Goal: Transaction & Acquisition: Purchase product/service

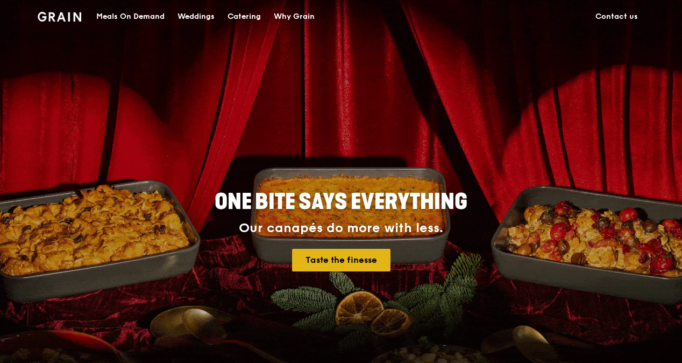
click at [345, 260] on link "Taste the finesse" at bounding box center [341, 260] width 98 height 23
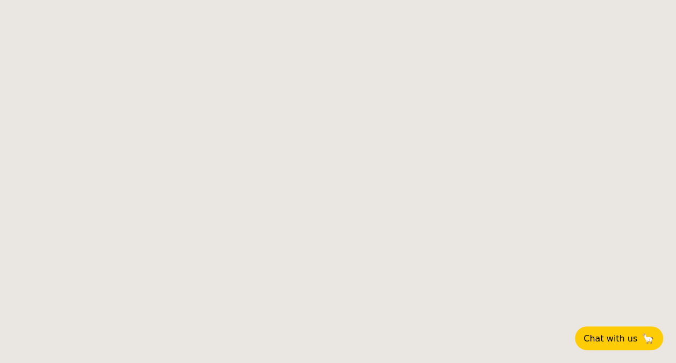
select select
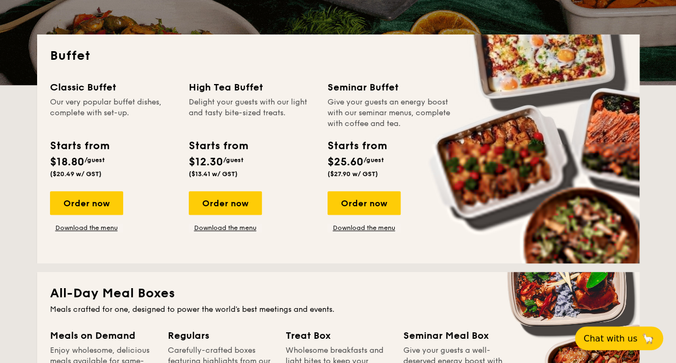
scroll to position [215, 0]
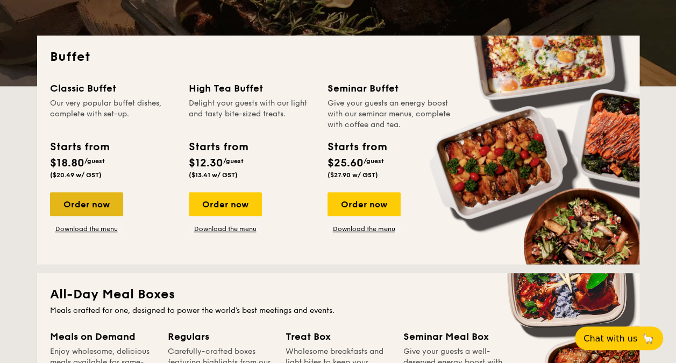
click at [89, 203] on div "Order now" at bounding box center [86, 204] width 73 height 24
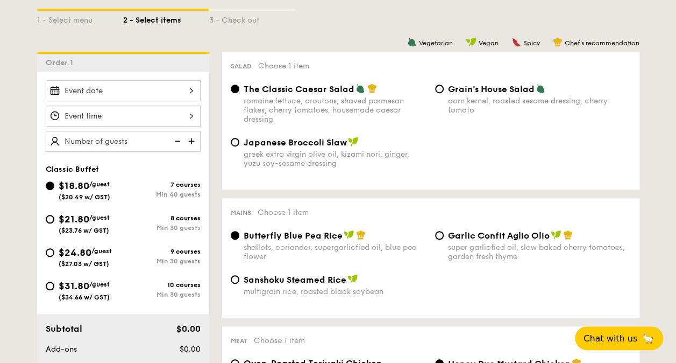
scroll to position [269, 0]
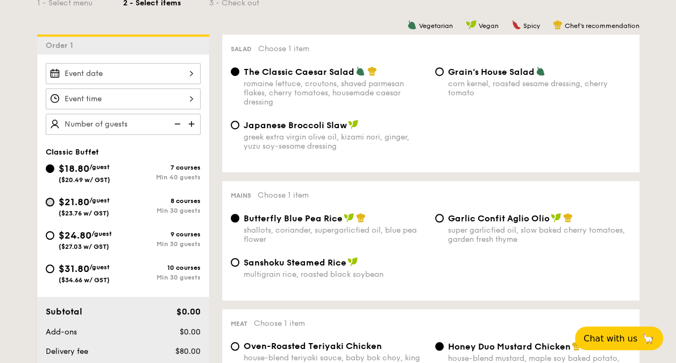
click at [48, 202] on input "$21.80 /guest ($23.76 w/ GST) 8 courses Min 30 guests" at bounding box center [50, 201] width 9 height 9
radio input "true"
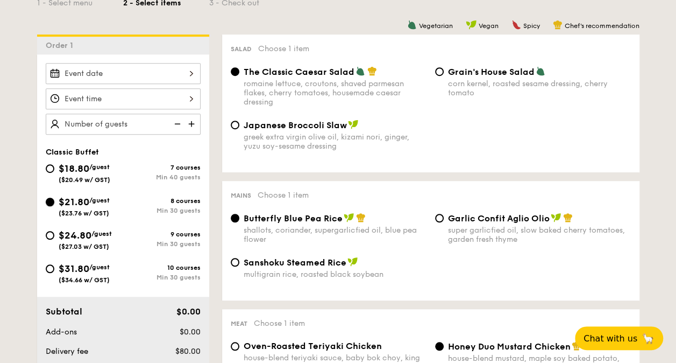
radio input "true"
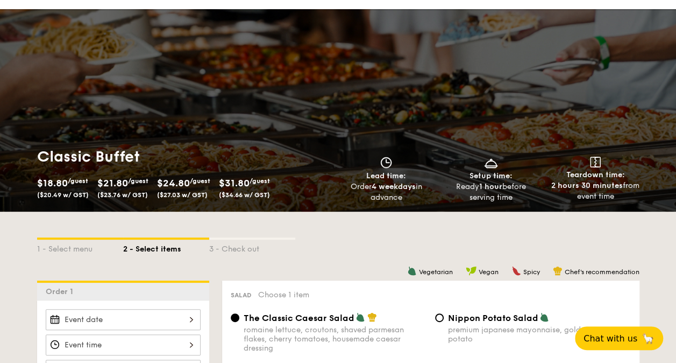
scroll to position [0, 0]
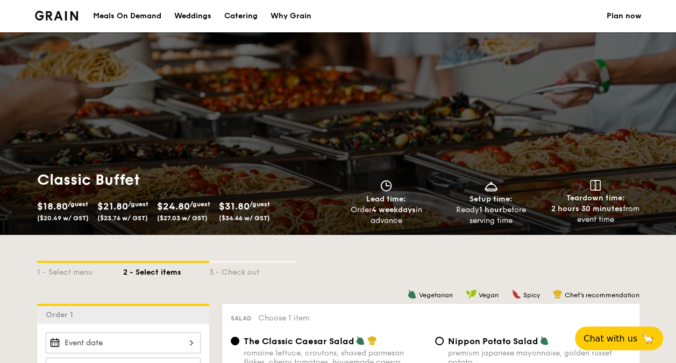
select select
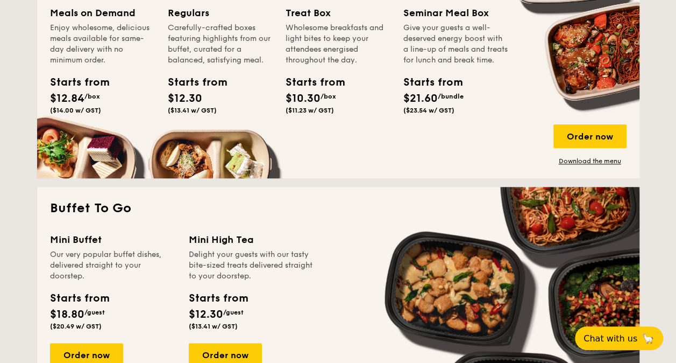
scroll to position [700, 0]
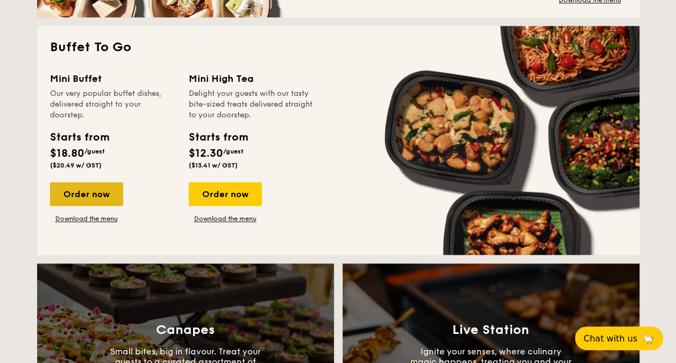
click at [99, 195] on div "Order now" at bounding box center [86, 194] width 73 height 24
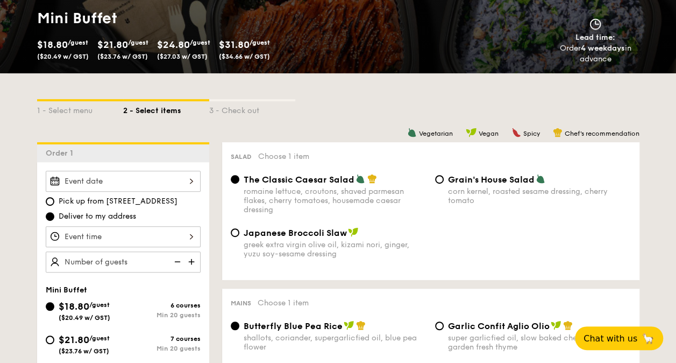
scroll to position [269, 0]
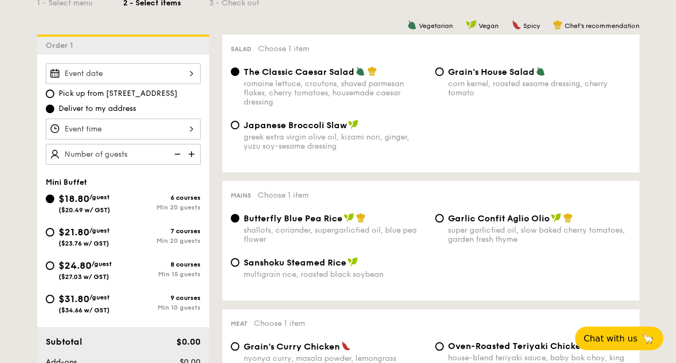
click at [152, 69] on div at bounding box center [123, 73] width 155 height 21
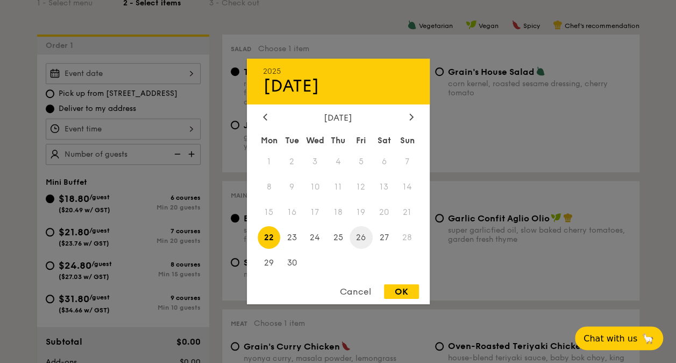
click at [358, 237] on span "26" at bounding box center [361, 236] width 23 height 23
click at [403, 294] on div "OK" at bounding box center [401, 291] width 35 height 15
type input "Sep 26, 2025"
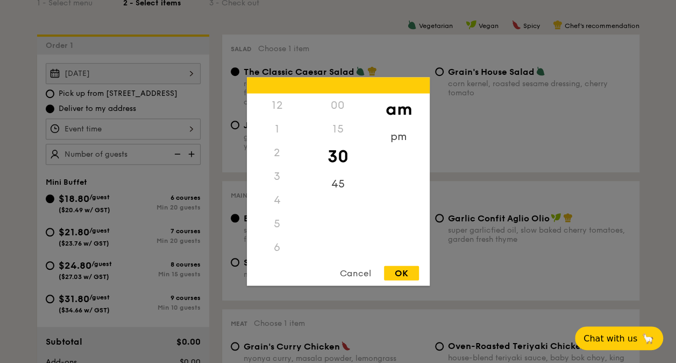
click at [147, 121] on div "12 1 2 3 4 5 6 7 8 9 10 11 00 15 30 45 am pm Cancel OK" at bounding box center [123, 128] width 155 height 21
click at [392, 140] on div "pm" at bounding box center [399, 140] width 61 height 31
click at [279, 111] on div "12" at bounding box center [277, 109] width 61 height 31
drag, startPoint x: 399, startPoint y: 276, endPoint x: 329, endPoint y: 244, distance: 76.6
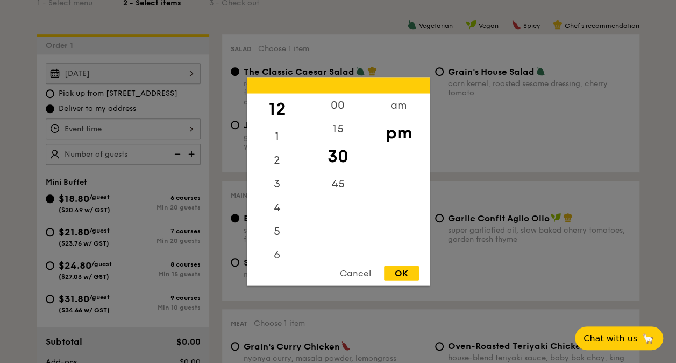
click at [399, 276] on div "OK" at bounding box center [401, 273] width 35 height 15
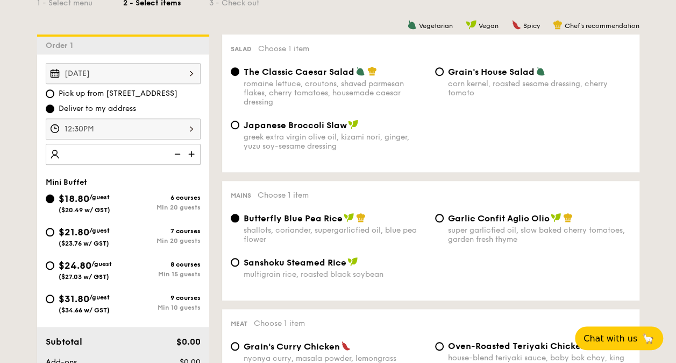
click at [136, 133] on div "12:30PM" at bounding box center [123, 128] width 155 height 21
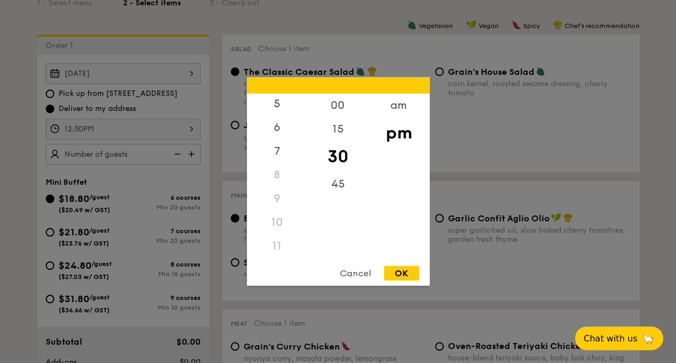
scroll to position [127, 0]
click at [271, 247] on div "11" at bounding box center [277, 247] width 61 height 24
click at [277, 246] on div "11" at bounding box center [277, 247] width 61 height 24
click at [281, 243] on div "11" at bounding box center [277, 247] width 61 height 24
click at [280, 243] on div "11" at bounding box center [277, 247] width 61 height 24
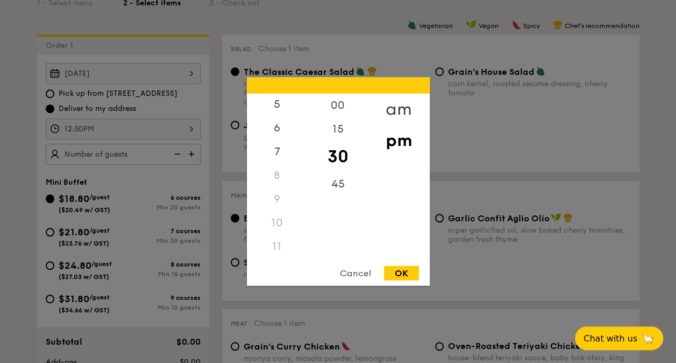
click at [404, 108] on div "am" at bounding box center [399, 109] width 61 height 31
click at [277, 251] on div "11" at bounding box center [277, 249] width 61 height 31
click at [335, 161] on div "30" at bounding box center [338, 156] width 61 height 31
click at [397, 271] on div "OK" at bounding box center [401, 273] width 35 height 15
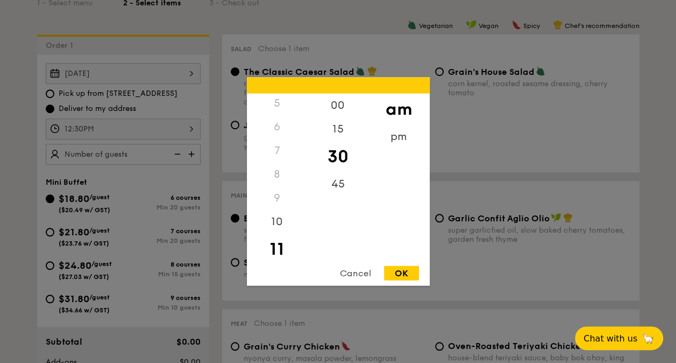
type input "11:30AM"
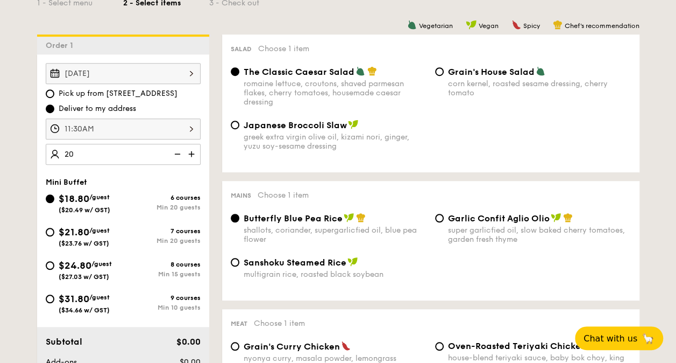
type input "20 guests"
click at [224, 167] on div "Salad Choose 1 item The Classic Caesar Salad romaine lettuce, croutons, shaved …" at bounding box center [431, 103] width 418 height 138
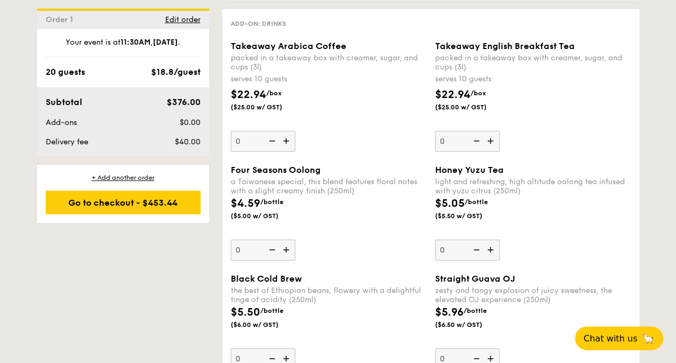
scroll to position [1399, 0]
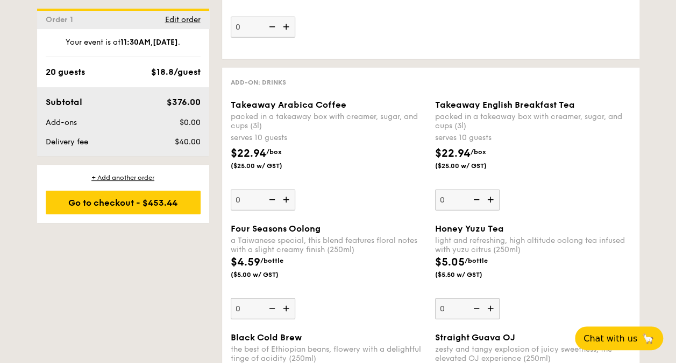
click at [377, 183] on div "$22.94 /box ($25.00 w/ GST)" at bounding box center [329, 164] width 204 height 38
click at [295, 189] on input "0" at bounding box center [263, 199] width 65 height 21
click at [391, 187] on div "Takeaway Arabica Coffee packed in a takeaway box with creamer, sugar, and cups …" at bounding box center [329, 155] width 196 height 111
click at [295, 189] on input "0" at bounding box center [263, 199] width 65 height 21
click at [388, 189] on div "Takeaway Arabica Coffee packed in a takeaway box with creamer, sugar, and cups …" at bounding box center [329, 155] width 196 height 111
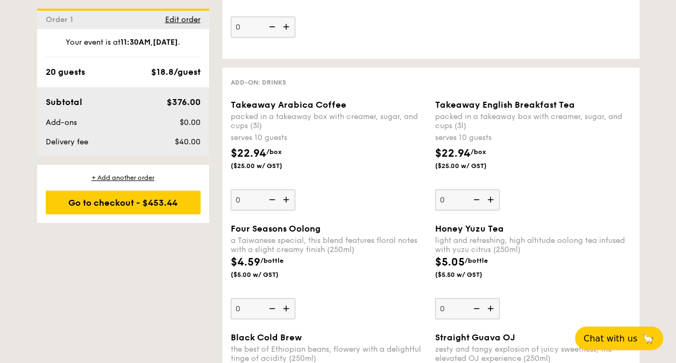
click at [295, 189] on input "0" at bounding box center [263, 199] width 65 height 21
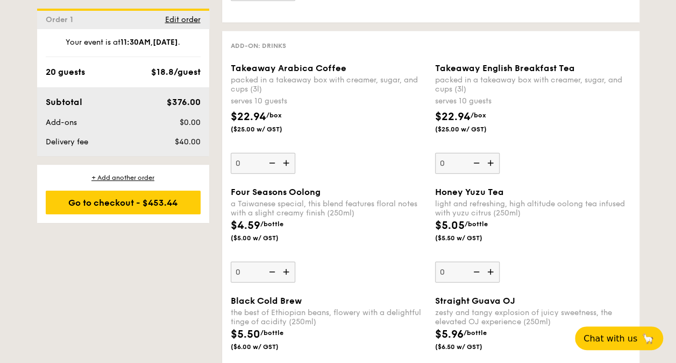
scroll to position [1453, 0]
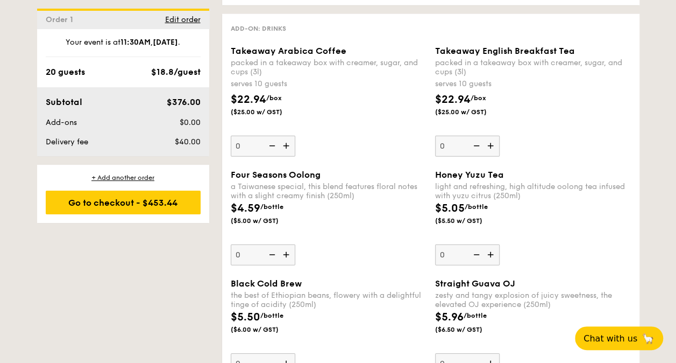
click at [380, 200] on div "a Taiwanese special, this blend features floral notes with a slight creamy fini…" at bounding box center [329, 191] width 196 height 18
click at [295, 244] on input "0" at bounding box center [263, 254] width 65 height 21
click at [352, 231] on div "$4.59 /bottle ($5.00 w/ GST)" at bounding box center [329, 219] width 204 height 38
click at [295, 244] on input "0" at bounding box center [263, 254] width 65 height 21
click at [354, 228] on div "$4.59 /bottle ($5.00 w/ GST)" at bounding box center [329, 219] width 204 height 38
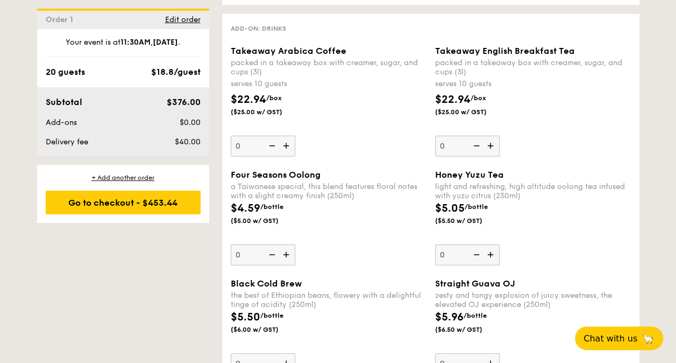
click at [295, 244] on input "0" at bounding box center [263, 254] width 65 height 21
click at [355, 225] on div "$4.59 /bottle ($5.00 w/ GST)" at bounding box center [329, 219] width 204 height 38
click at [295, 244] on input "0" at bounding box center [263, 254] width 65 height 21
click at [241, 260] on input "0" at bounding box center [263, 254] width 65 height 21
click at [324, 227] on div "$4.59 /bottle ($5.00 w/ GST)" at bounding box center [329, 219] width 204 height 38
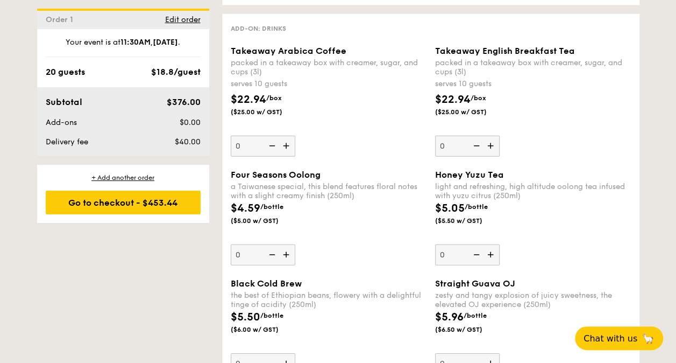
click at [295, 244] on input "0" at bounding box center [263, 254] width 65 height 21
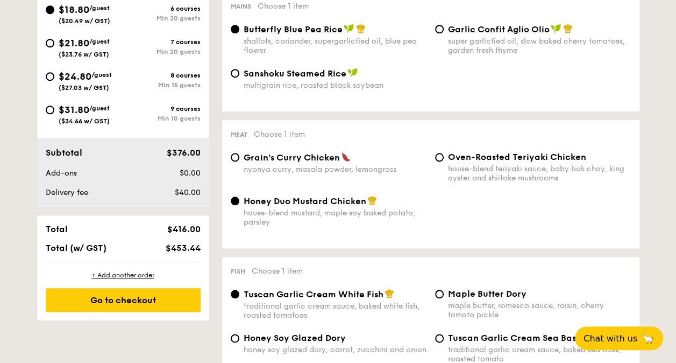
scroll to position [592, 0]
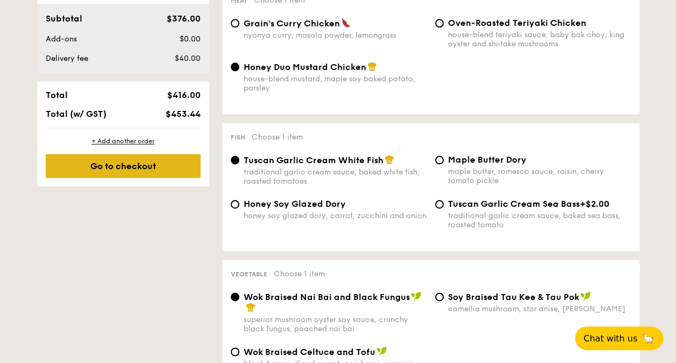
click at [139, 170] on div "Go to checkout" at bounding box center [123, 166] width 155 height 24
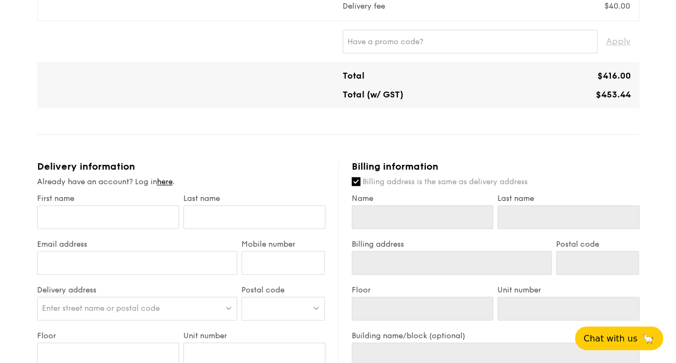
scroll to position [159, 0]
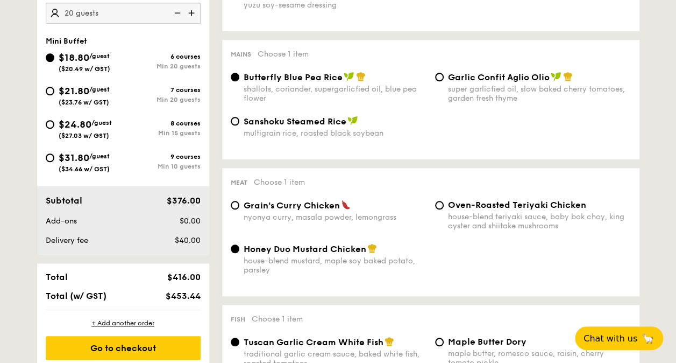
scroll to position [635, 0]
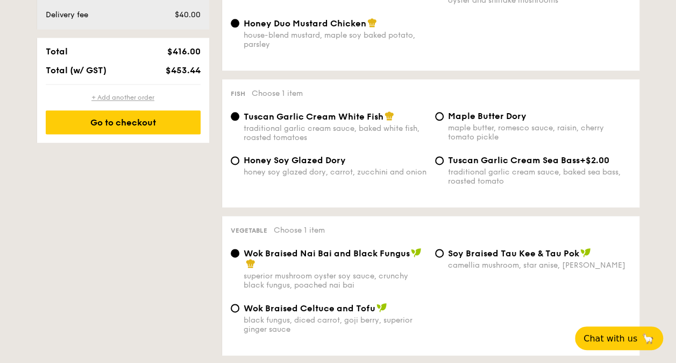
click at [132, 98] on div "+ Add another order" at bounding box center [123, 97] width 155 height 9
radio input "true"
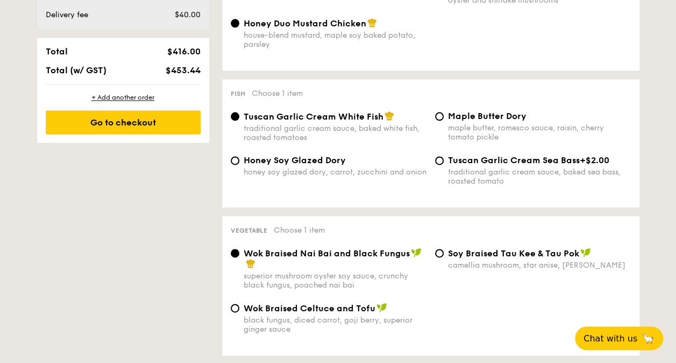
radio input "true"
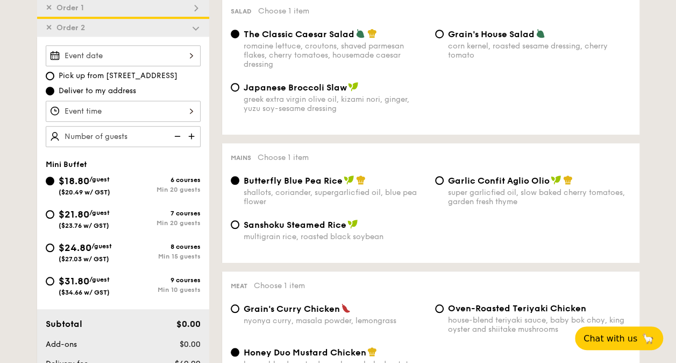
scroll to position [253, 0]
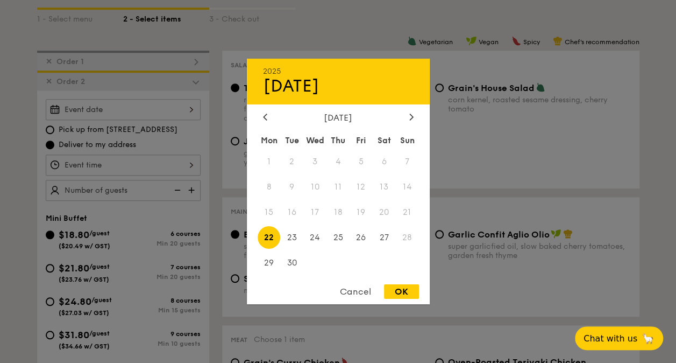
click at [110, 105] on div "2025 Sep 22 September 2025 Mon Tue Wed Thu Fri Sat Sun 1 2 3 4 5 6 7 8 9 10 11 …" at bounding box center [123, 109] width 155 height 21
click at [358, 236] on span "26" at bounding box center [361, 236] width 23 height 23
click at [403, 289] on div "OK" at bounding box center [401, 291] width 35 height 15
type input "Sep 26, 2025"
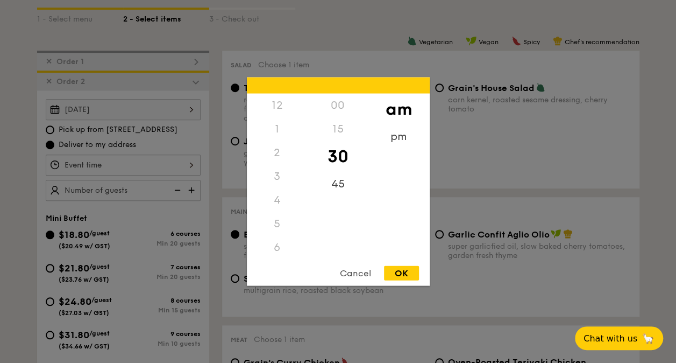
click at [157, 160] on div "12 1 2 3 4 5 6 7 8 9 10 11 00 15 30 45 am pm Cancel OK" at bounding box center [123, 164] width 155 height 21
click at [391, 134] on div "pm" at bounding box center [399, 140] width 61 height 31
click at [281, 156] on div "2" at bounding box center [277, 156] width 61 height 31
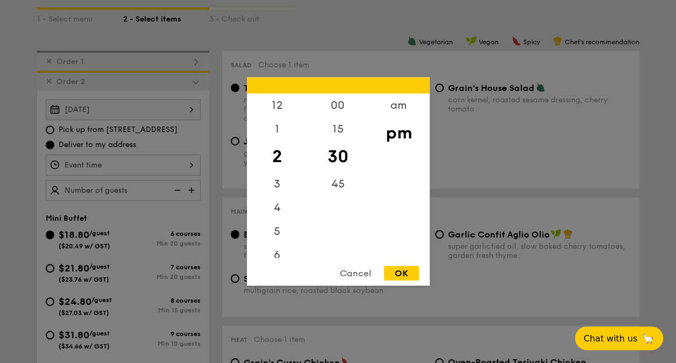
click at [398, 273] on div "OK" at bounding box center [401, 273] width 35 height 15
type input "2:30PM"
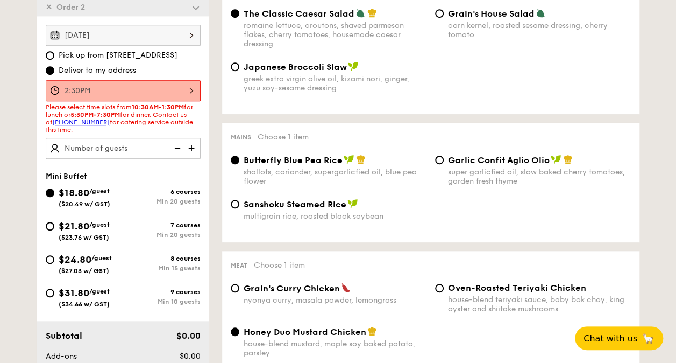
scroll to position [253, 0]
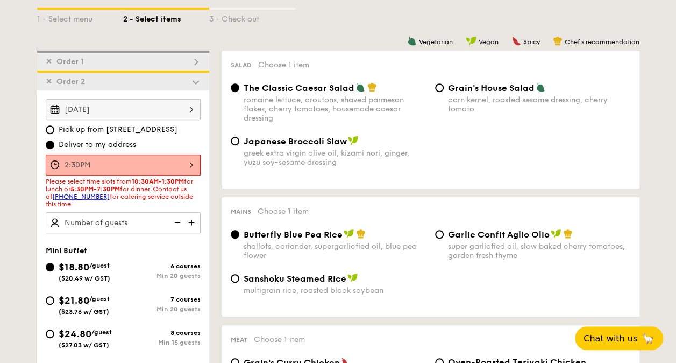
click at [48, 83] on span "✕" at bounding box center [49, 81] width 6 height 9
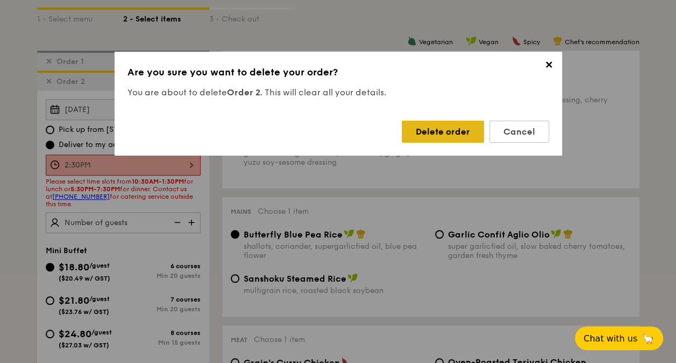
click at [434, 131] on div "Delete order" at bounding box center [443, 132] width 82 height 22
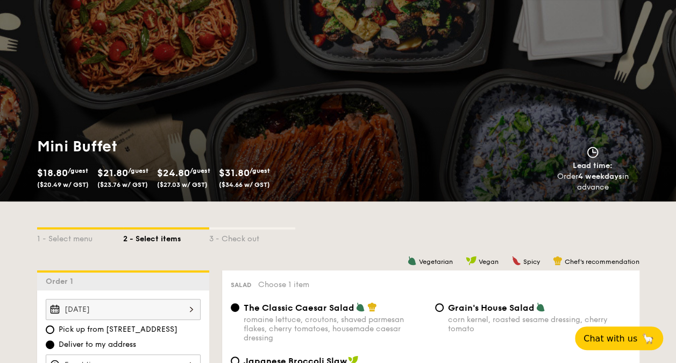
scroll to position [0, 0]
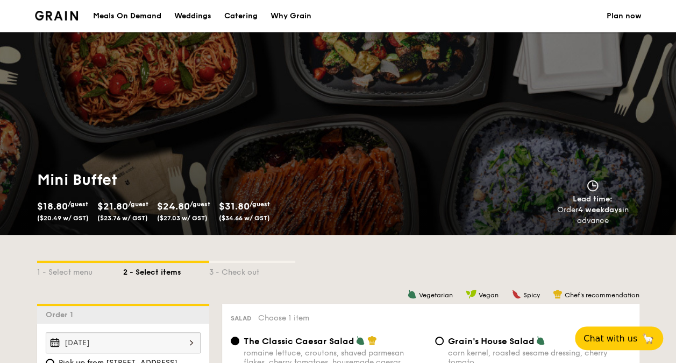
click at [252, 15] on div "Catering" at bounding box center [240, 16] width 33 height 32
select select
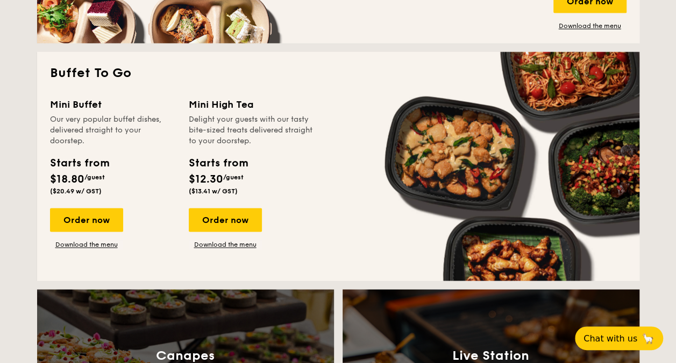
scroll to position [753, 0]
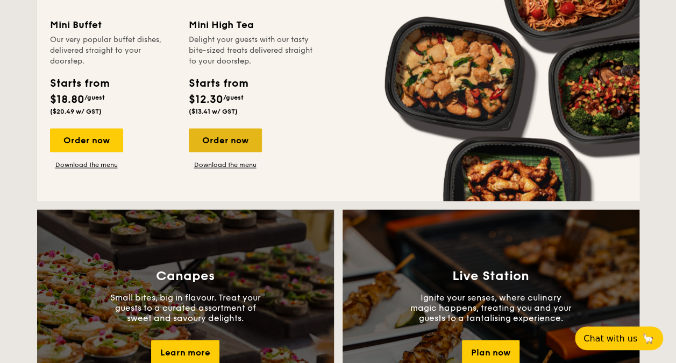
click at [238, 138] on div "Order now" at bounding box center [225, 140] width 73 height 24
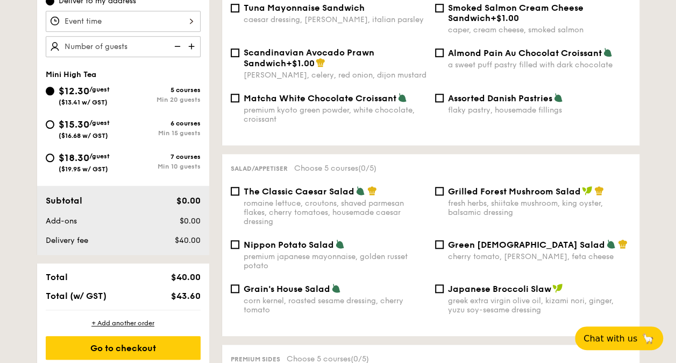
scroll to position [269, 0]
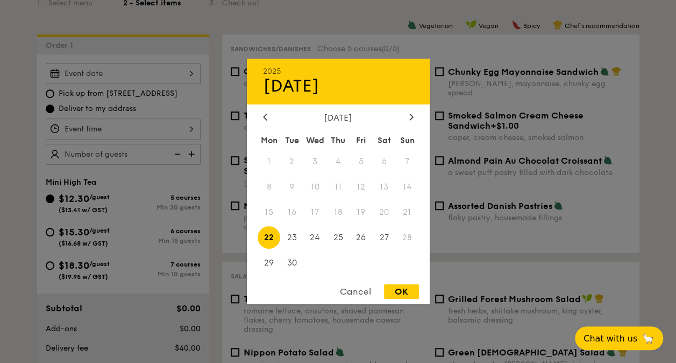
click at [167, 72] on div "2025 Sep 22 September 2025 Mon Tue Wed Thu Fri Sat Sun 1 2 3 4 5 6 7 8 9 10 11 …" at bounding box center [123, 73] width 155 height 21
click at [362, 235] on span "26" at bounding box center [361, 236] width 23 height 23
click at [402, 290] on div "OK" at bounding box center [401, 291] width 35 height 15
type input "Sep 26, 2025"
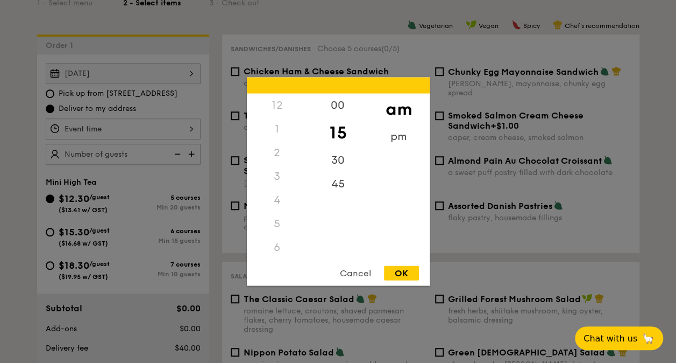
click at [159, 124] on div "12 1 2 3 4 5 6 7 8 9 10 11 00 15 30 45 am pm Cancel OK" at bounding box center [123, 128] width 155 height 21
click at [398, 139] on div "pm" at bounding box center [399, 140] width 61 height 31
click at [280, 133] on div "2" at bounding box center [277, 145] width 61 height 31
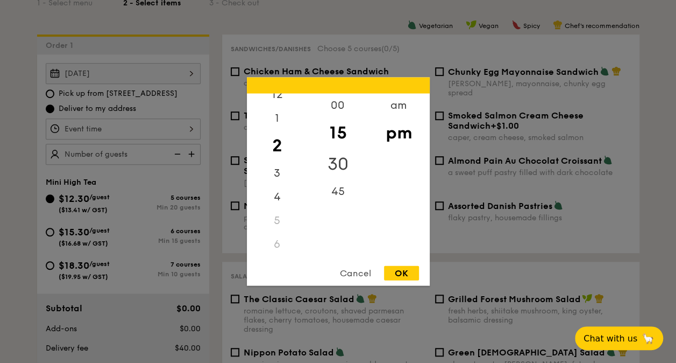
click at [329, 161] on div "30" at bounding box center [338, 164] width 61 height 31
click at [409, 273] on div "OK" at bounding box center [401, 273] width 35 height 15
type input "2:30PM"
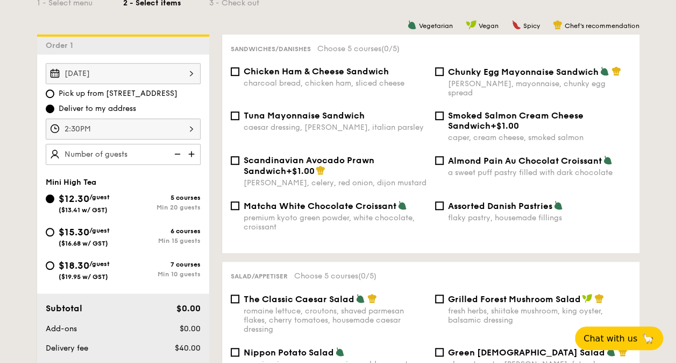
click at [172, 157] on img at bounding box center [176, 154] width 16 height 20
type input "20 guests"
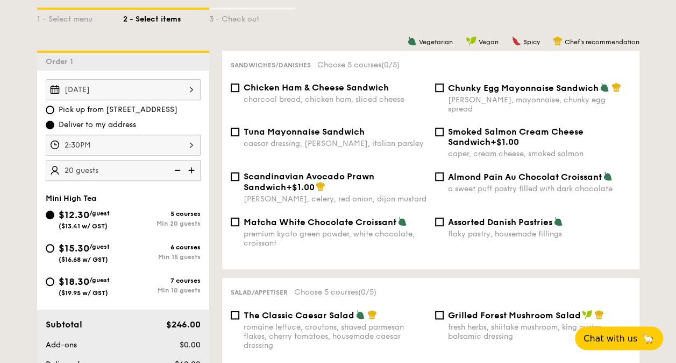
scroll to position [269, 0]
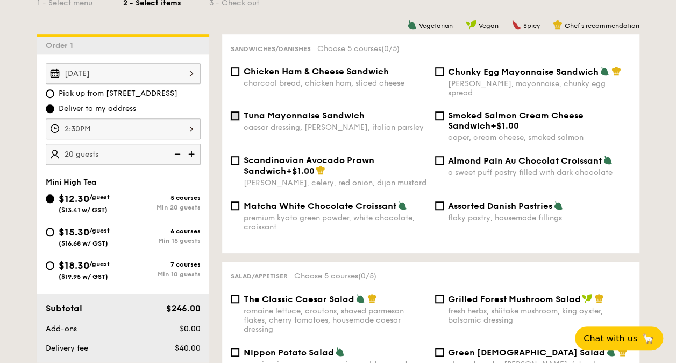
click at [235, 111] on input "Tuna Mayonnaise Sandwich caesar dressing, gherkin, italian parsley" at bounding box center [235, 115] width 9 height 9
click at [236, 111] on input "Tuna Mayonnaise Sandwich caesar dressing, gherkin, italian parsley" at bounding box center [235, 115] width 9 height 9
checkbox input "false"
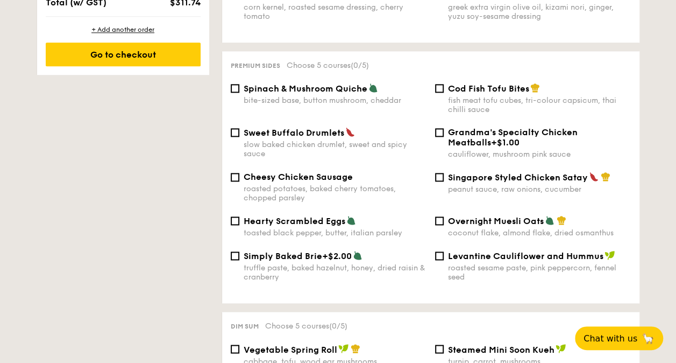
scroll to position [646, 0]
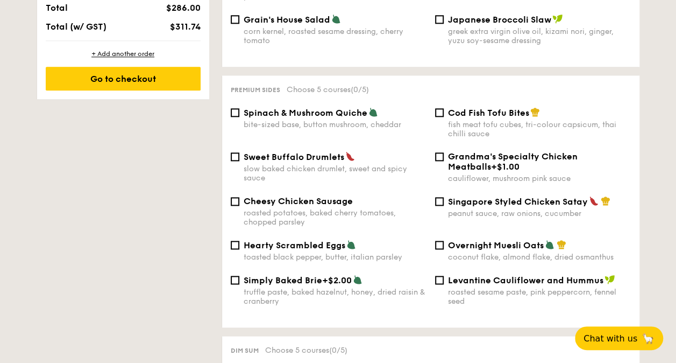
click at [444, 110] on div "Cod Fish Tofu Bites fish meat tofu cubes, tri-colour capsicum, thai chilli sauce" at bounding box center [533, 122] width 204 height 31
click at [437, 108] on input "Cod Fish Tofu Bites fish meat tofu cubes, tri-colour capsicum, thai chilli sauce" at bounding box center [439, 112] width 9 height 9
checkbox input "true"
click at [245, 111] on span "Spinach & Mushroom Quiche" at bounding box center [306, 113] width 124 height 10
click at [239, 111] on input "Spinach & Mushroom Quiche bite-sized base, button mushroom, cheddar" at bounding box center [235, 112] width 9 height 9
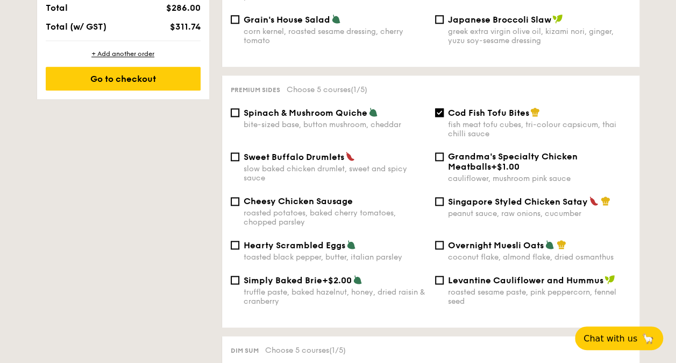
checkbox input "true"
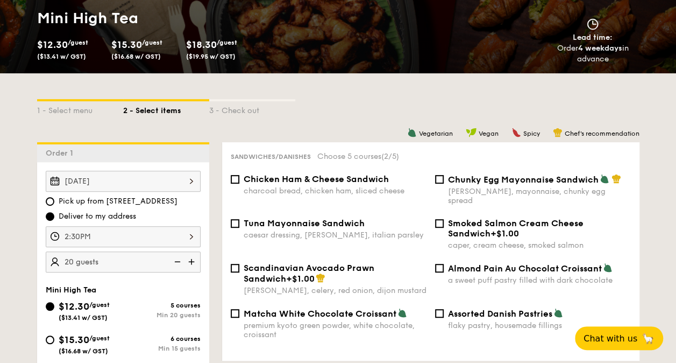
scroll to position [0, 0]
